Goal: Check status: Check status

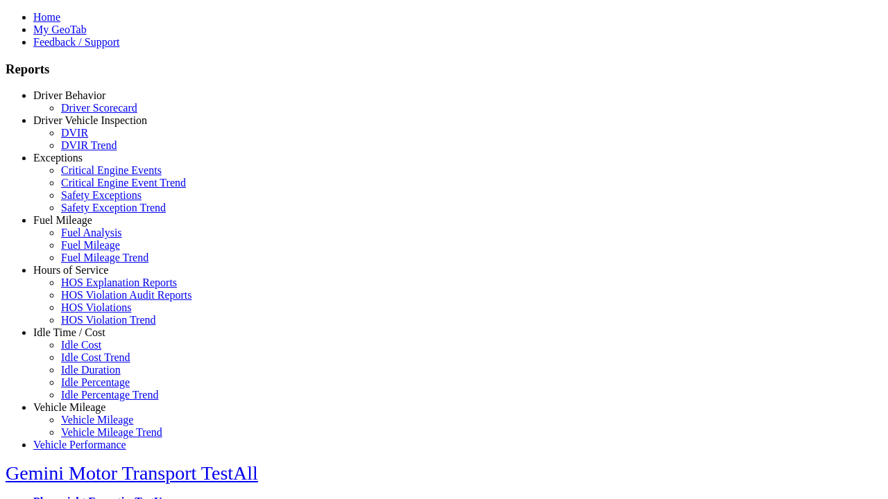
click at [80, 276] on link "Hours of Service" at bounding box center [70, 270] width 75 height 12
click at [90, 326] on link "HOS Violation Trend" at bounding box center [108, 320] width 95 height 12
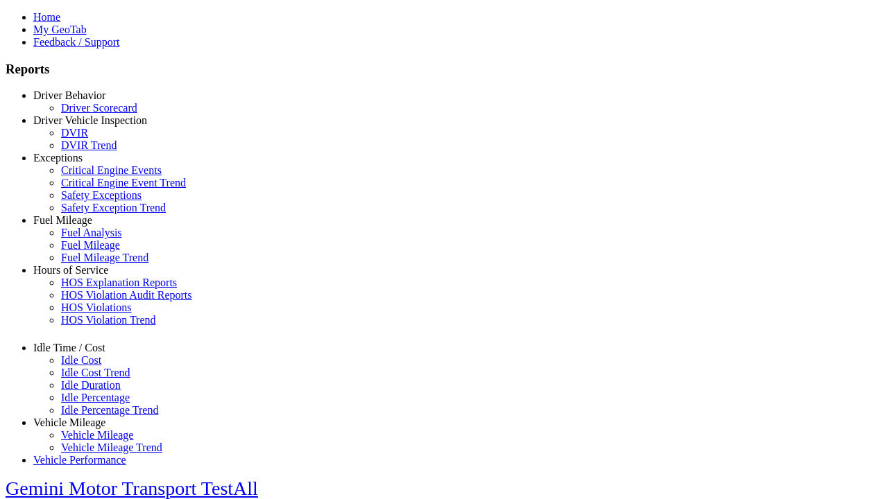
select select "**********"
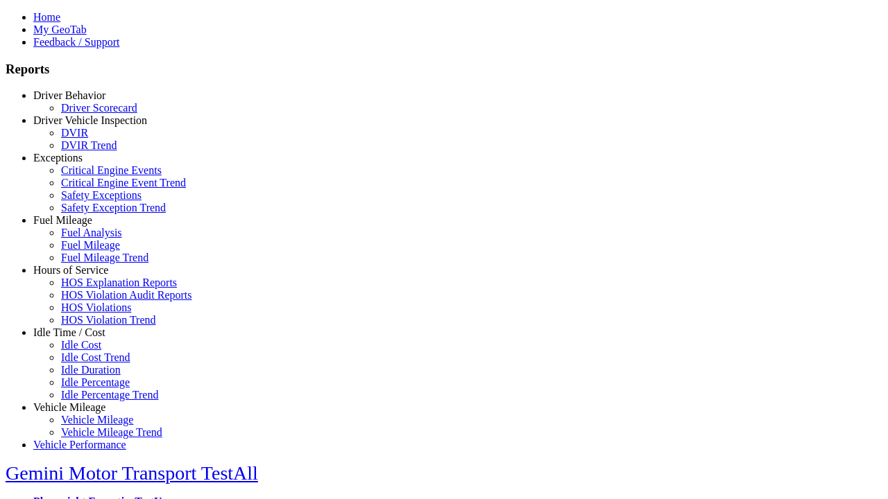
type input "**********"
